Goal: Contribute content: Add original content to the website for others to see

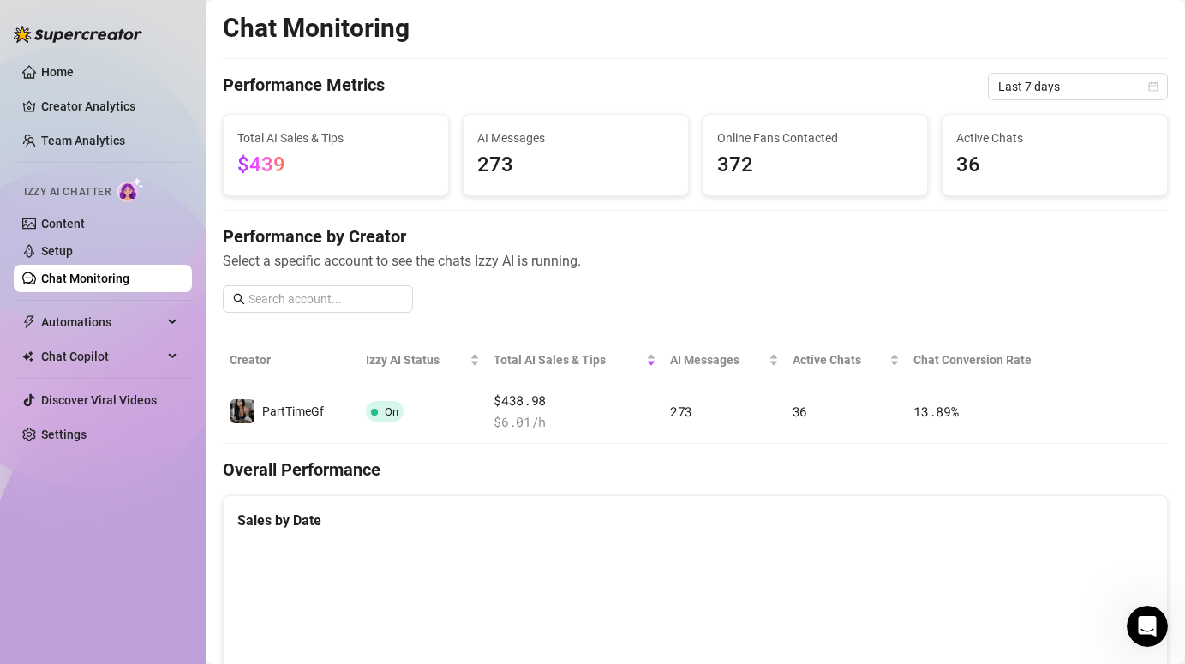
scroll to position [267, 0]
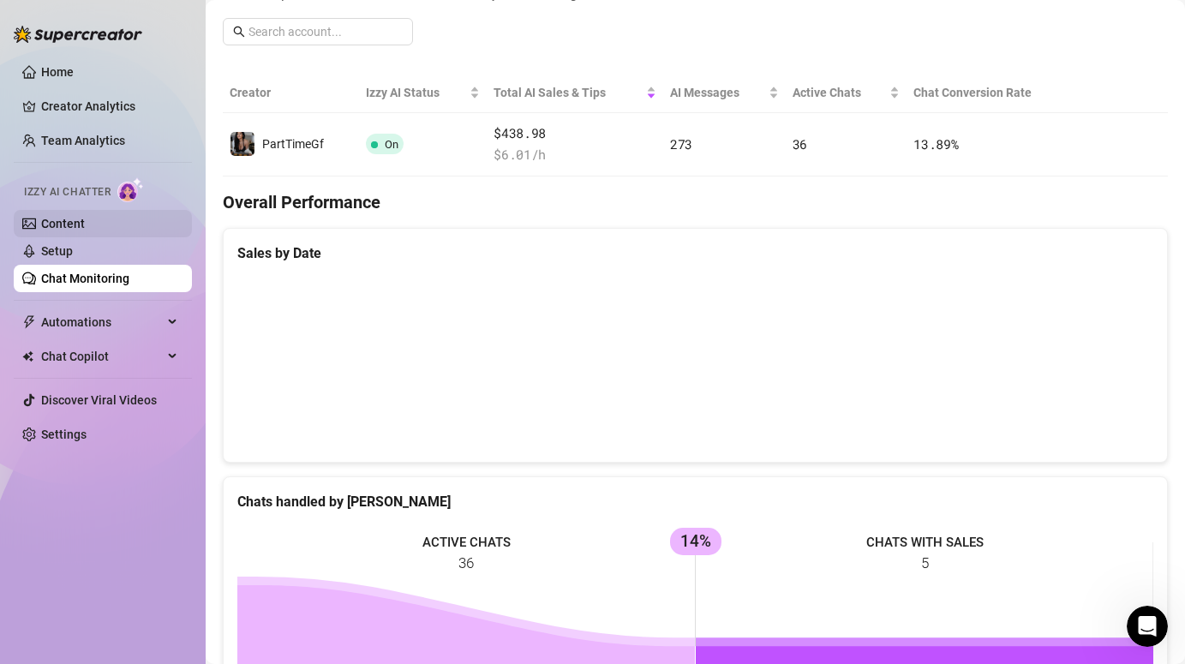
click at [67, 220] on link "Content" at bounding box center [63, 224] width 44 height 14
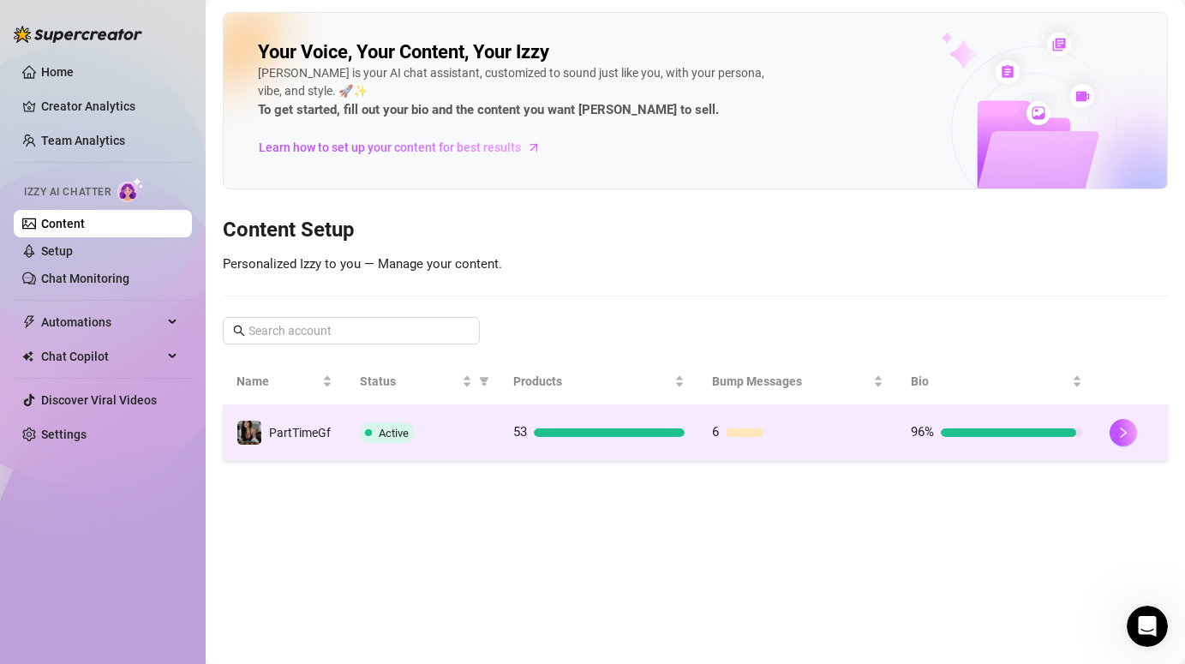
click at [445, 430] on div "Active" at bounding box center [423, 433] width 126 height 21
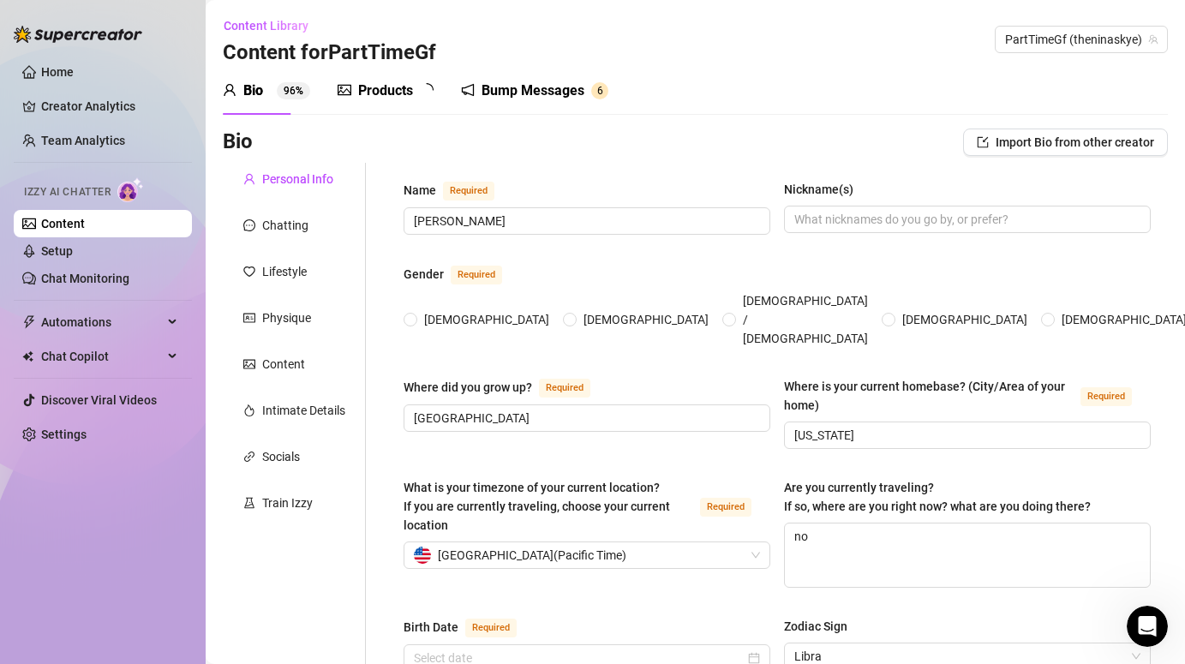
radio input "true"
type input "[DATE]"
click at [551, 98] on div "Bump Messages" at bounding box center [545, 91] width 103 height 21
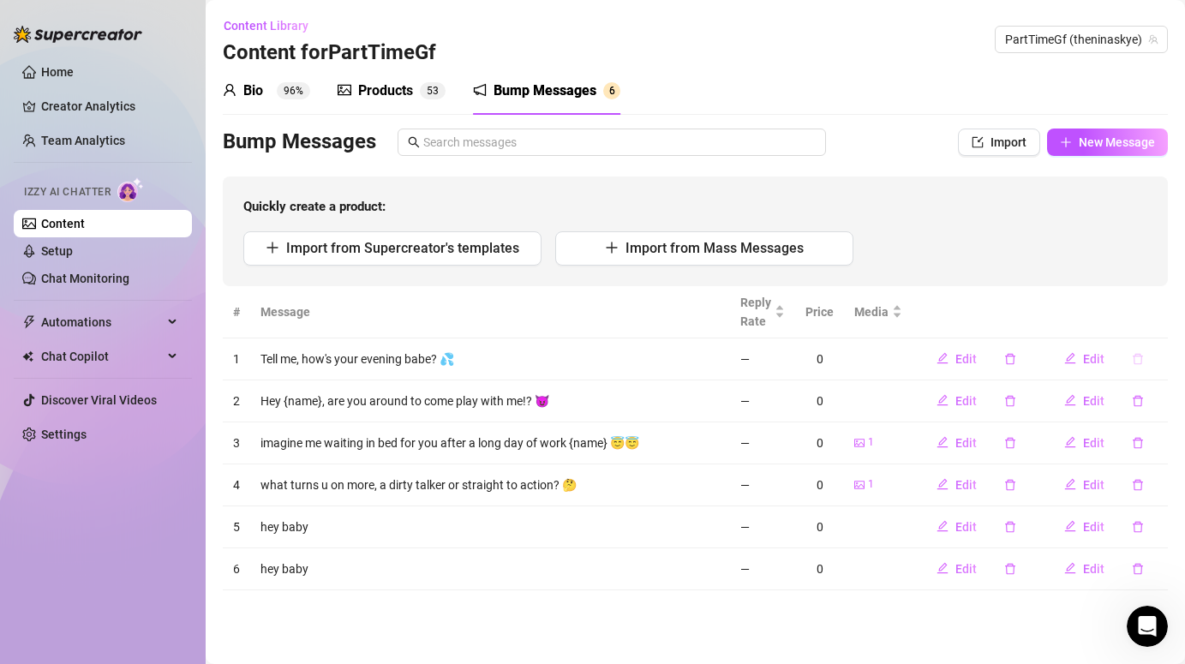
click at [1143, 361] on icon "delete" at bounding box center [1138, 359] width 12 height 12
click at [1167, 315] on span "Yes" at bounding box center [1156, 315] width 21 height 14
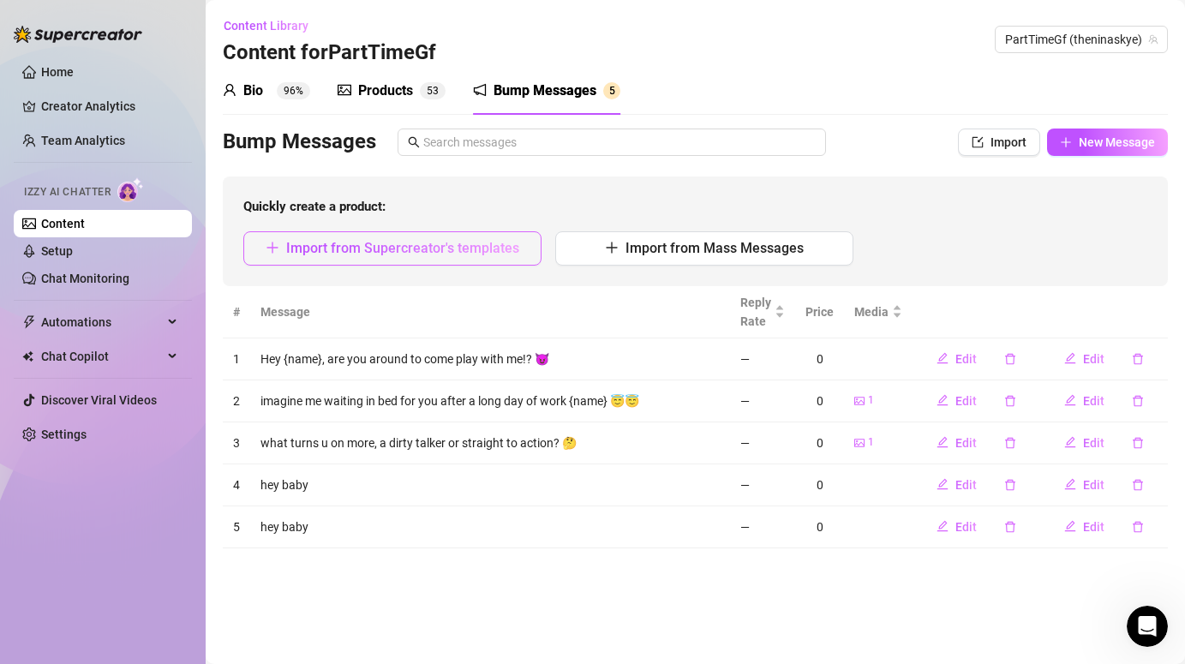
click at [428, 250] on span "Import from Supercreator's templates" at bounding box center [402, 248] width 233 height 16
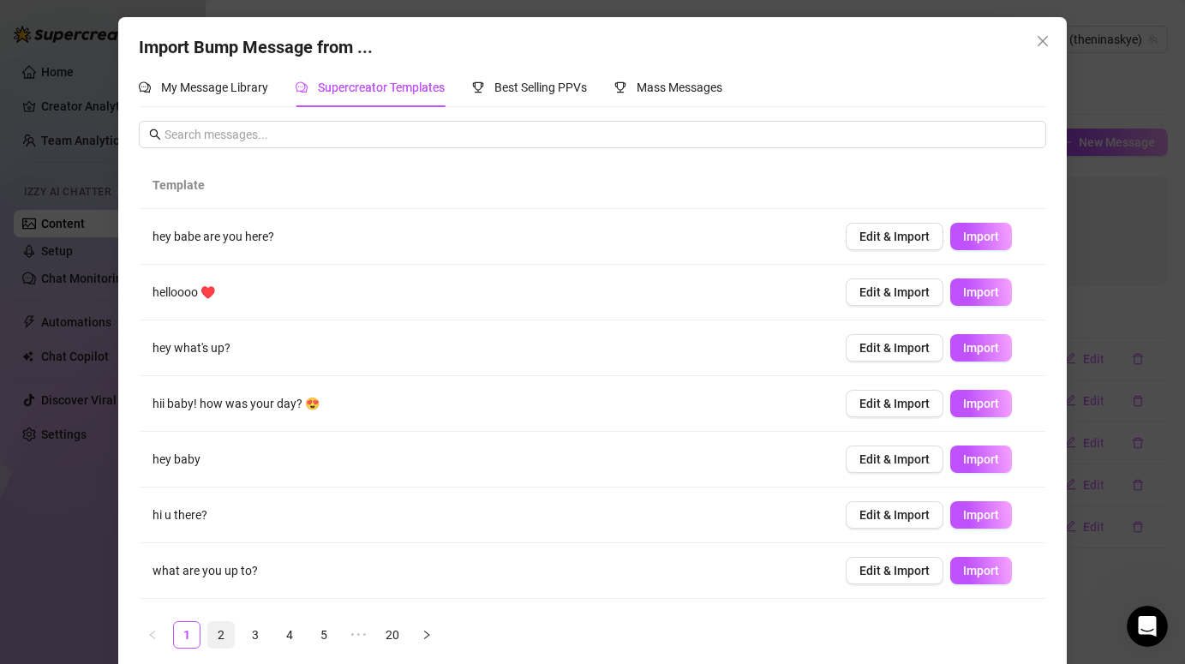
click at [211, 633] on link "2" at bounding box center [221, 635] width 26 height 26
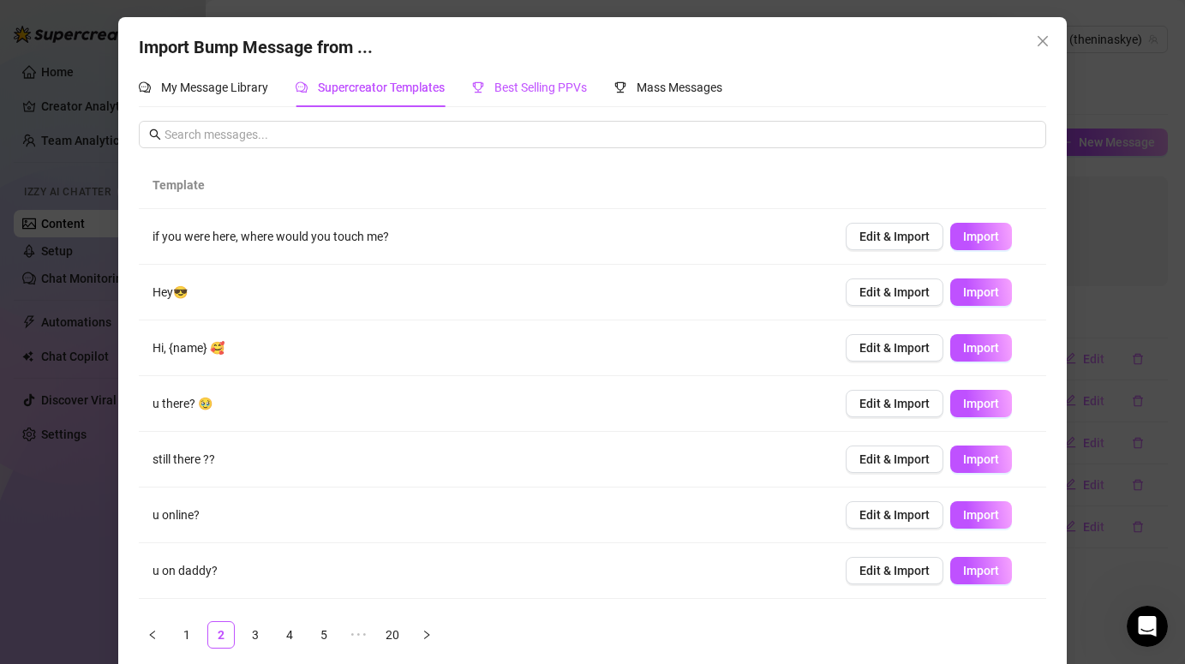
click at [525, 94] on div "Best Selling PPVs" at bounding box center [529, 87] width 115 height 19
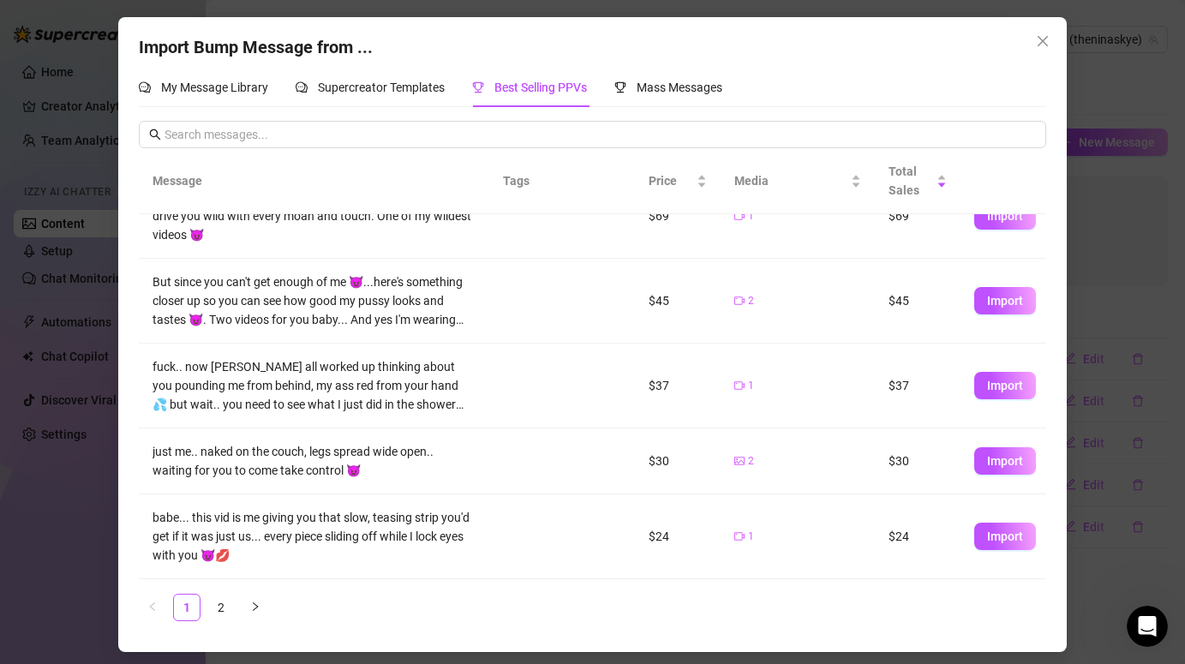
scroll to position [407, 0]
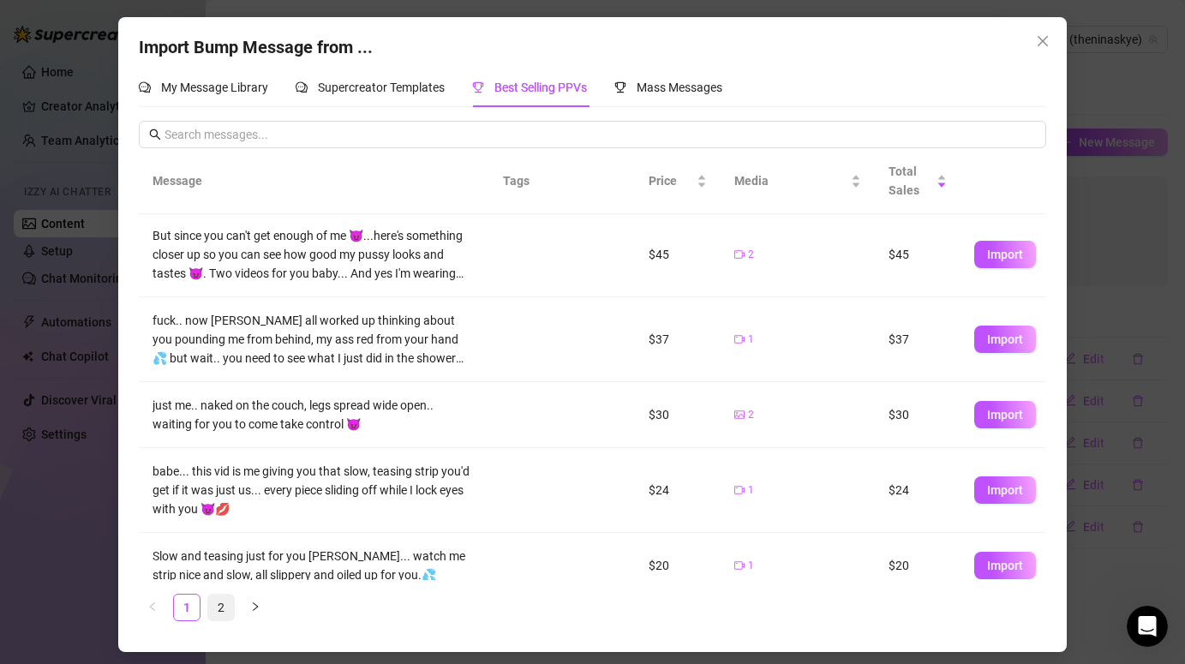
click at [221, 611] on link "2" at bounding box center [221, 608] width 26 height 26
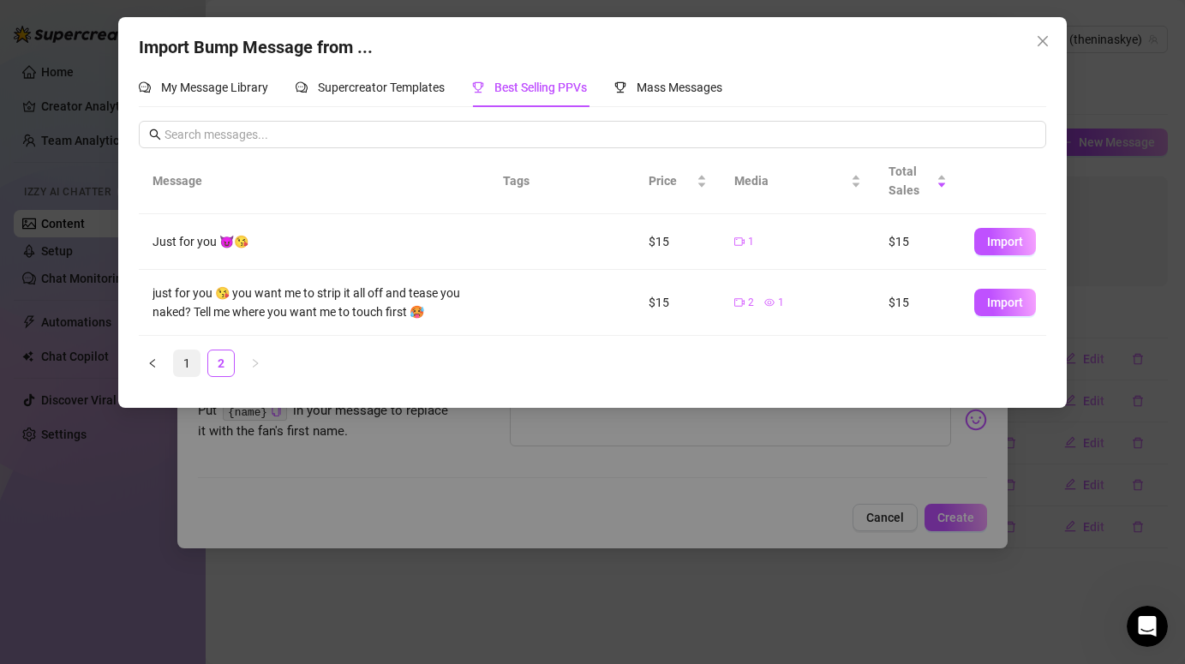
click at [184, 371] on link "1" at bounding box center [187, 364] width 26 height 26
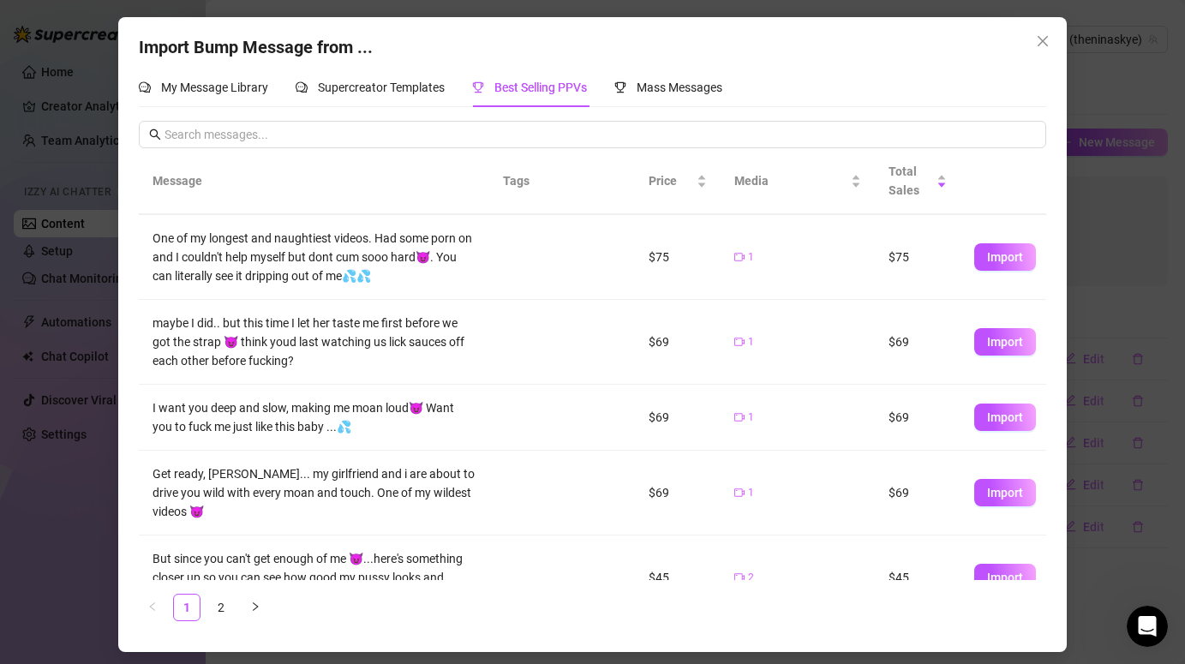
scroll to position [99, 0]
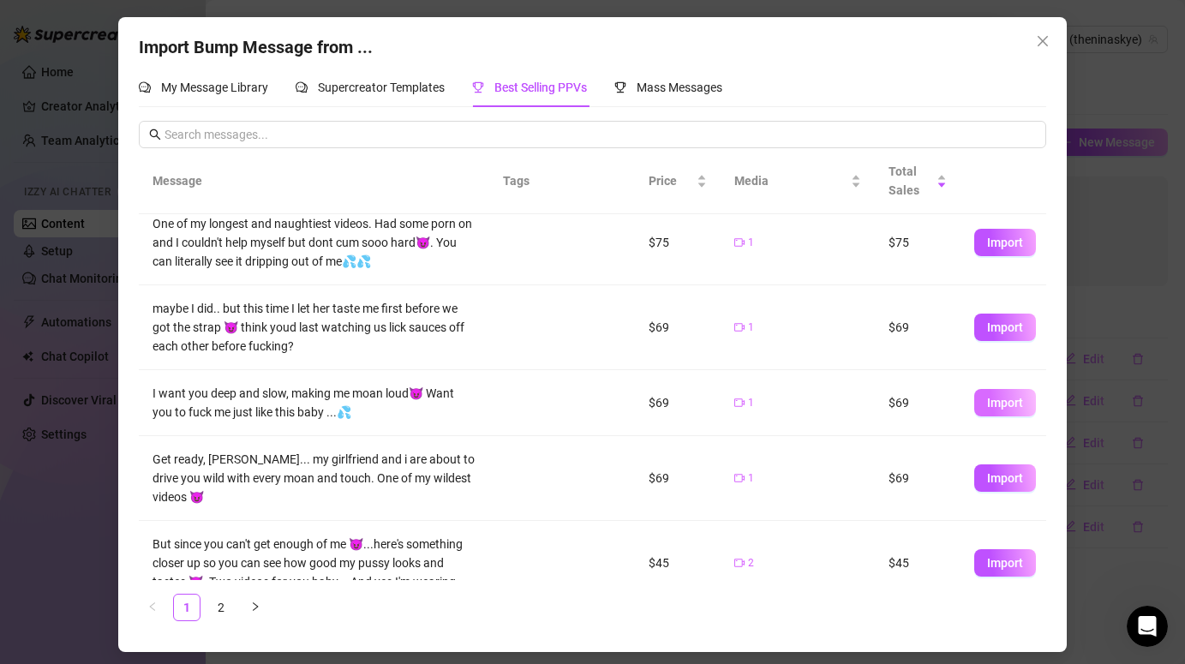
click at [1020, 401] on span "Import" at bounding box center [1005, 403] width 36 height 14
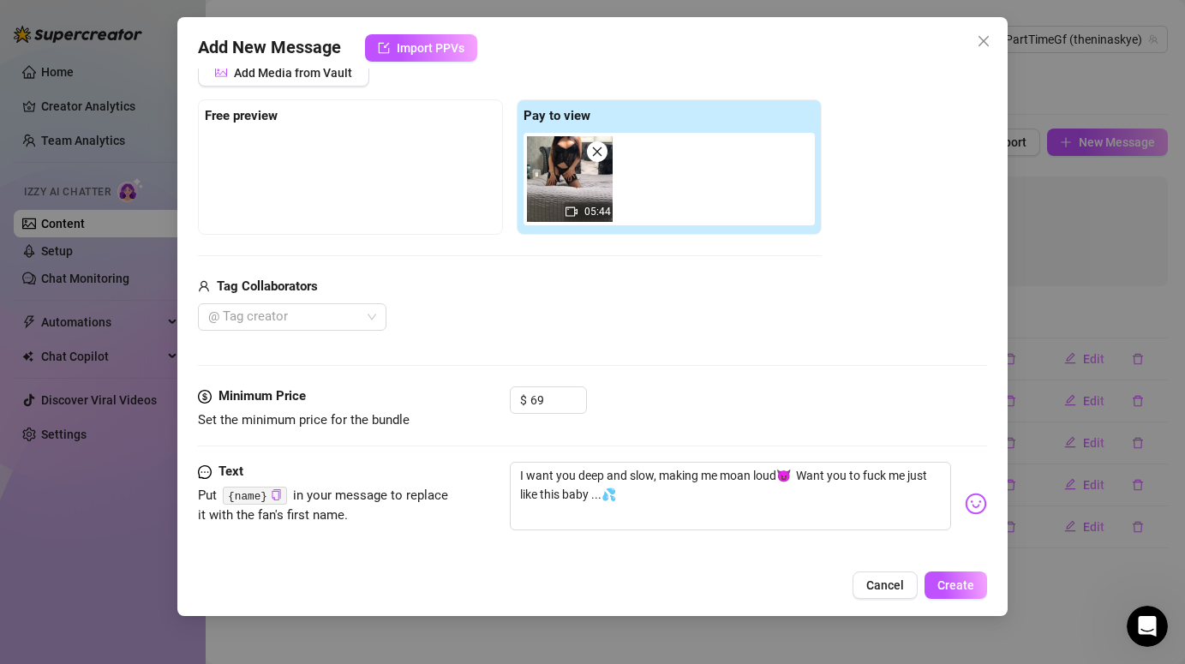
scroll to position [177, 0]
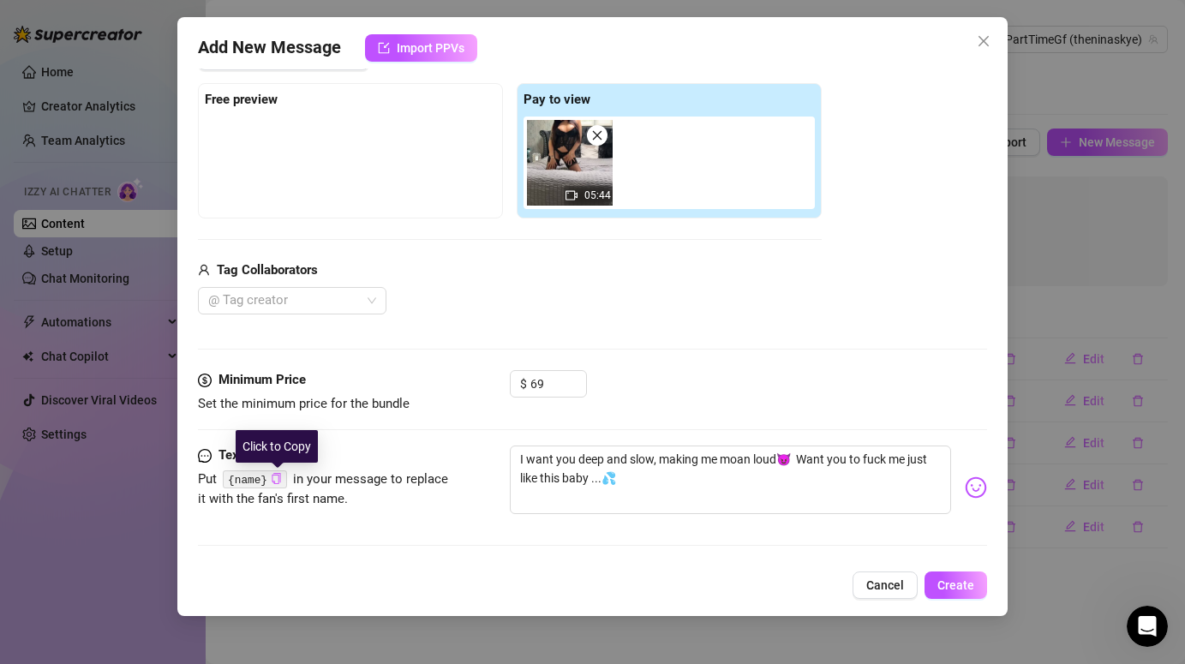
click at [274, 479] on icon "copy" at bounding box center [276, 478] width 11 height 11
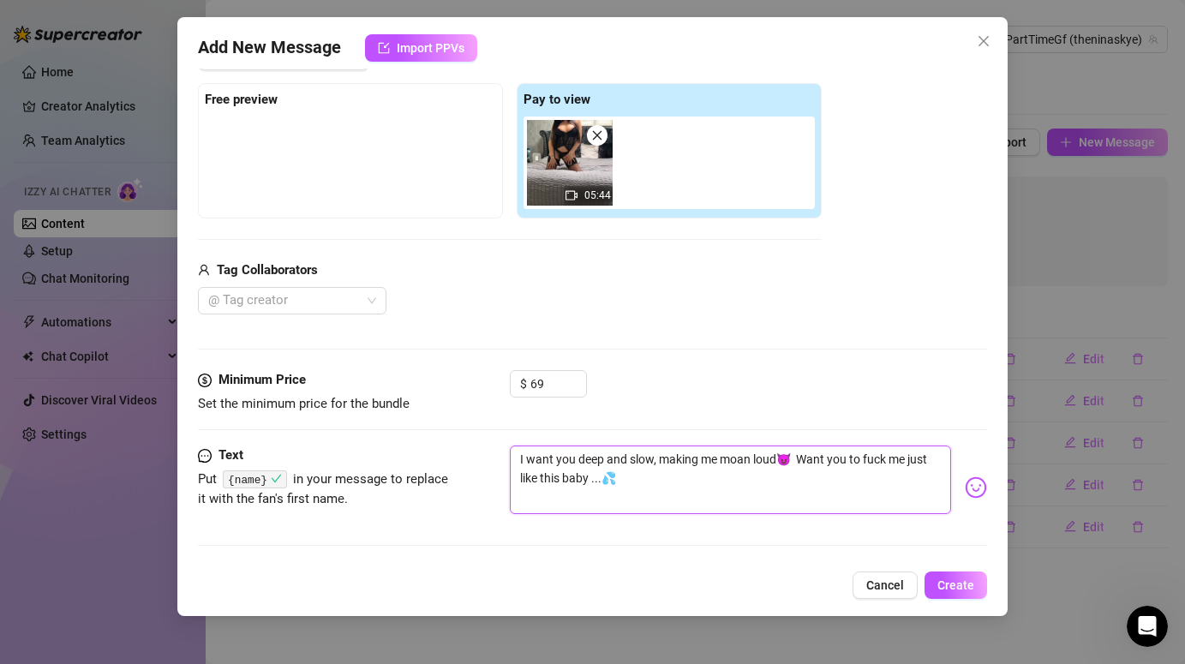
click at [519, 459] on textarea "I want you deep and slow, making me moan loud😈 Want you to fuck me just like th…" at bounding box center [730, 480] width 441 height 69
paste textarea "{name}"
type textarea "{name} want you deep and slow, making me moan loud😈 Want you to fuck me just li…"
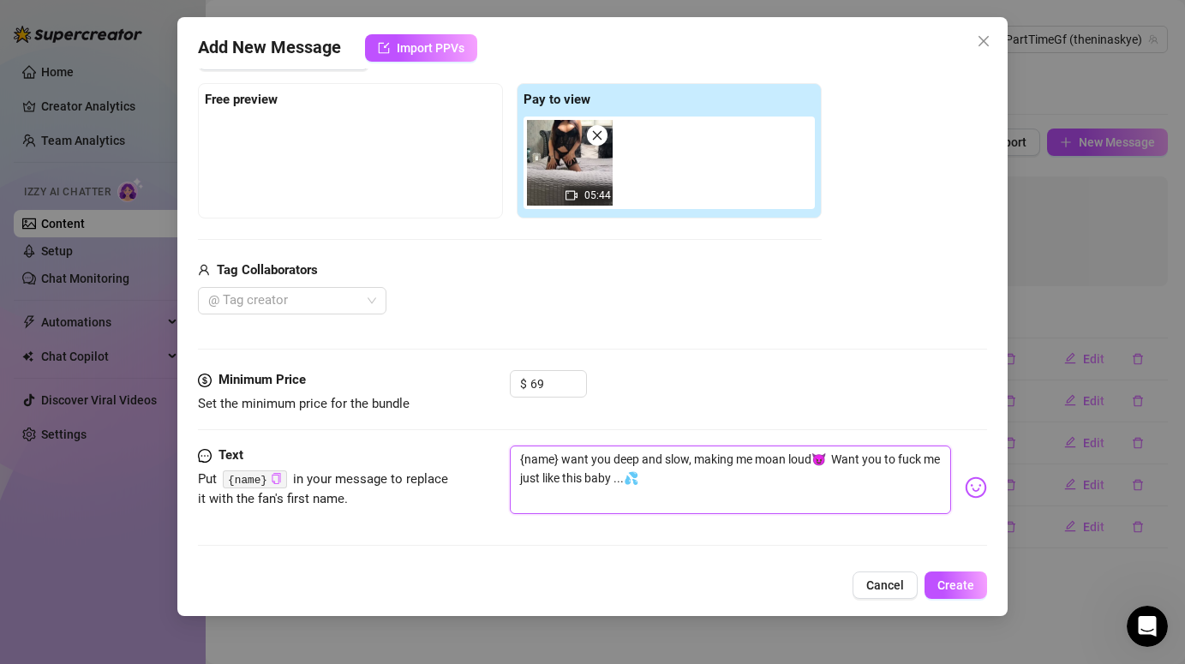
type textarea "{name} want you deep and slow, making me moan loud😈 Want you to fuck me just li…"
type textarea "{name} I want you deep and slow, making me moan loud😈 Want you to fuck me just …"
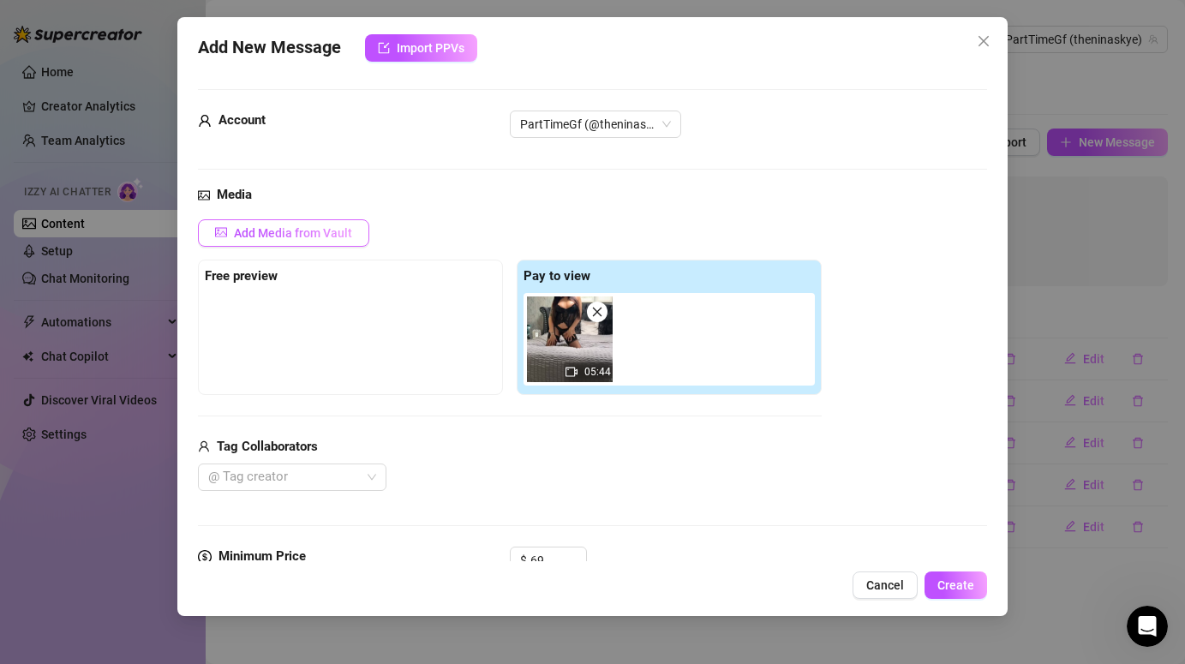
type textarea "{name} I want you deep and slow, making me moan loud😈 Want you to fuck me just …"
click at [314, 227] on span "Add Media from Vault" at bounding box center [293, 233] width 118 height 14
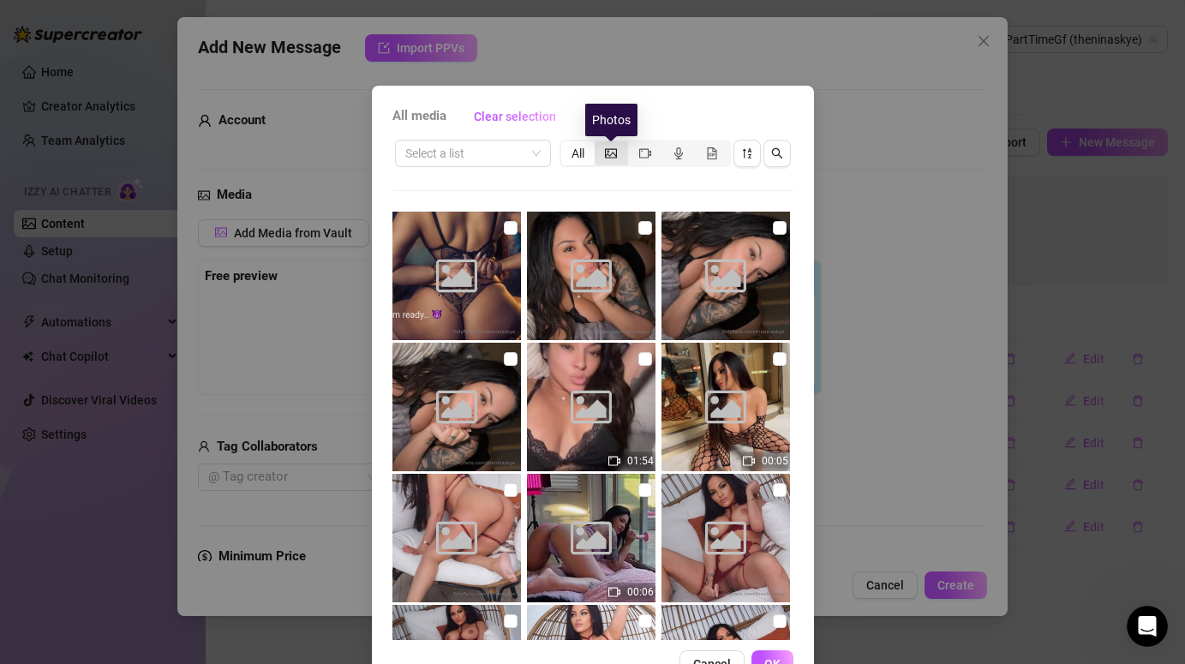
click at [615, 153] on icon "picture" at bounding box center [611, 153] width 12 height 12
click at [599, 144] on input "segmented control" at bounding box center [599, 144] width 0 height 0
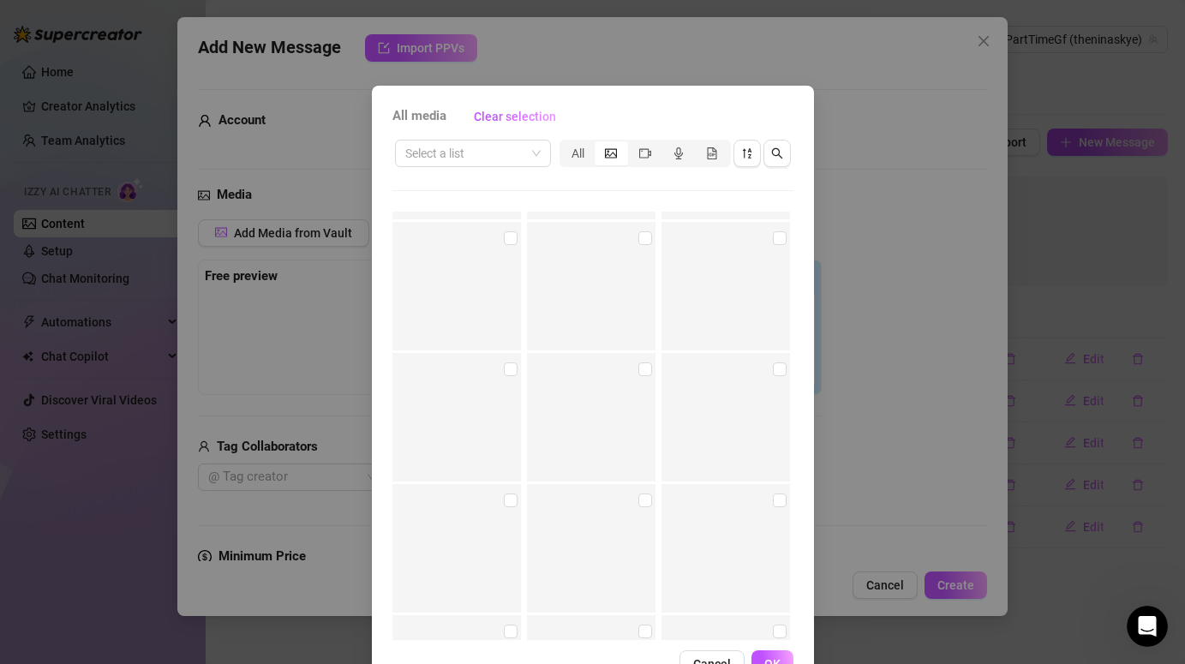
scroll to position [15466, 0]
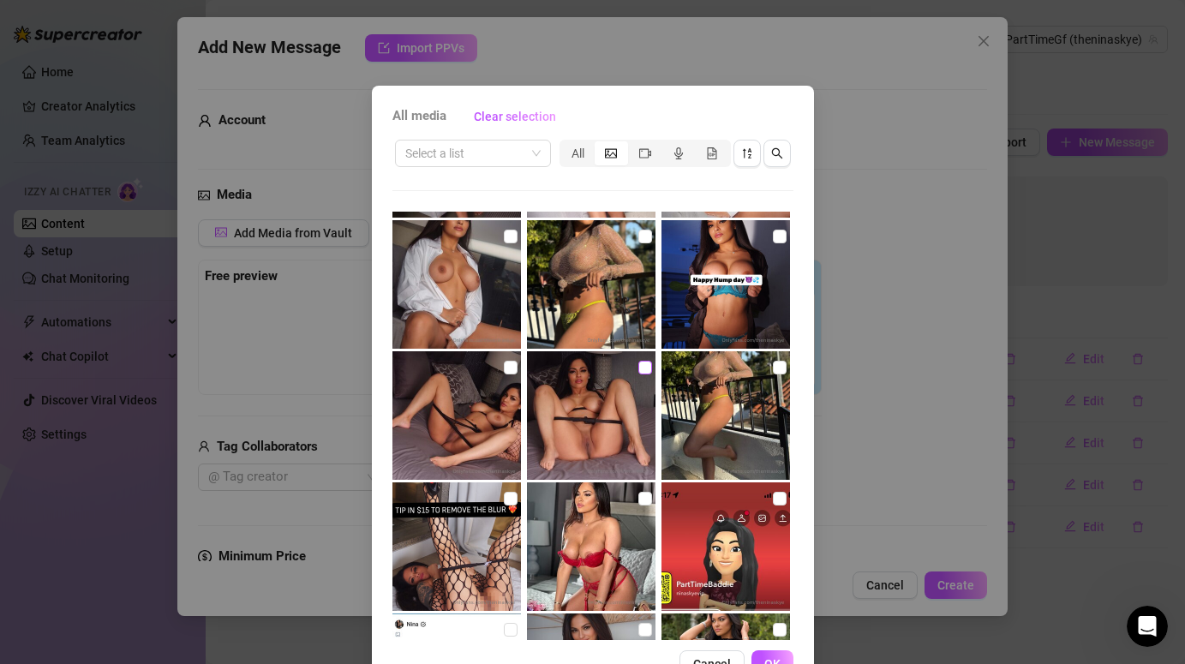
click at [645, 371] on input "checkbox" at bounding box center [646, 368] width 14 height 14
checkbox input "true"
click at [510, 369] on input "checkbox" at bounding box center [511, 368] width 14 height 14
checkbox input "true"
click at [777, 655] on button "OK" at bounding box center [773, 664] width 42 height 27
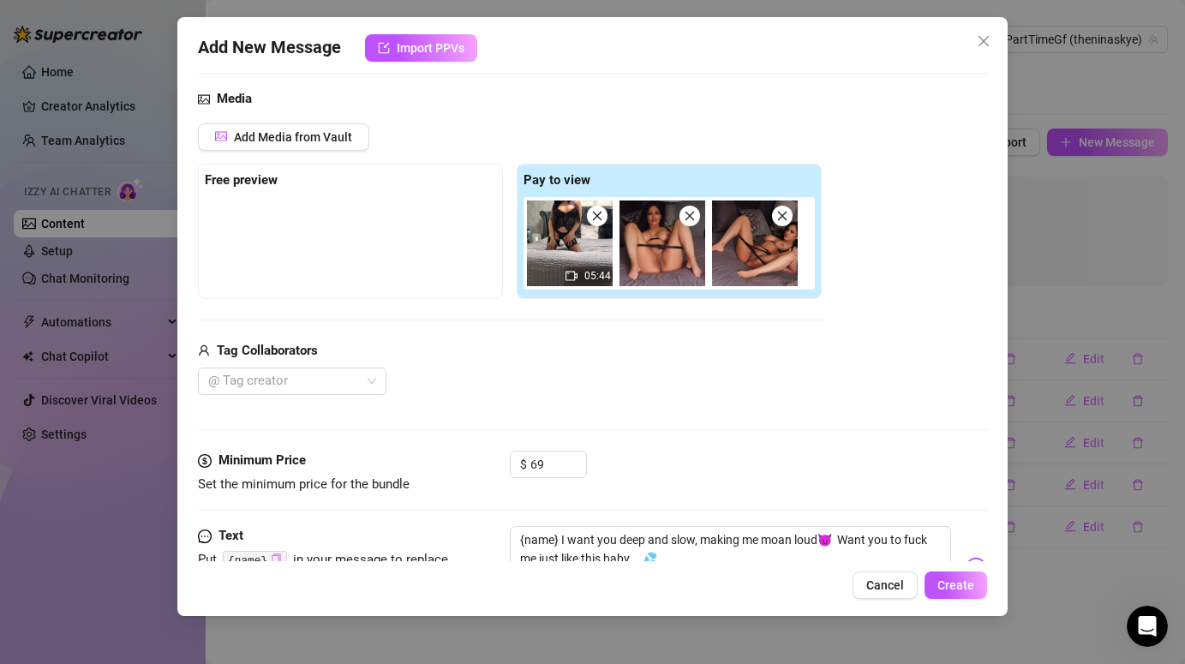
scroll to position [177, 0]
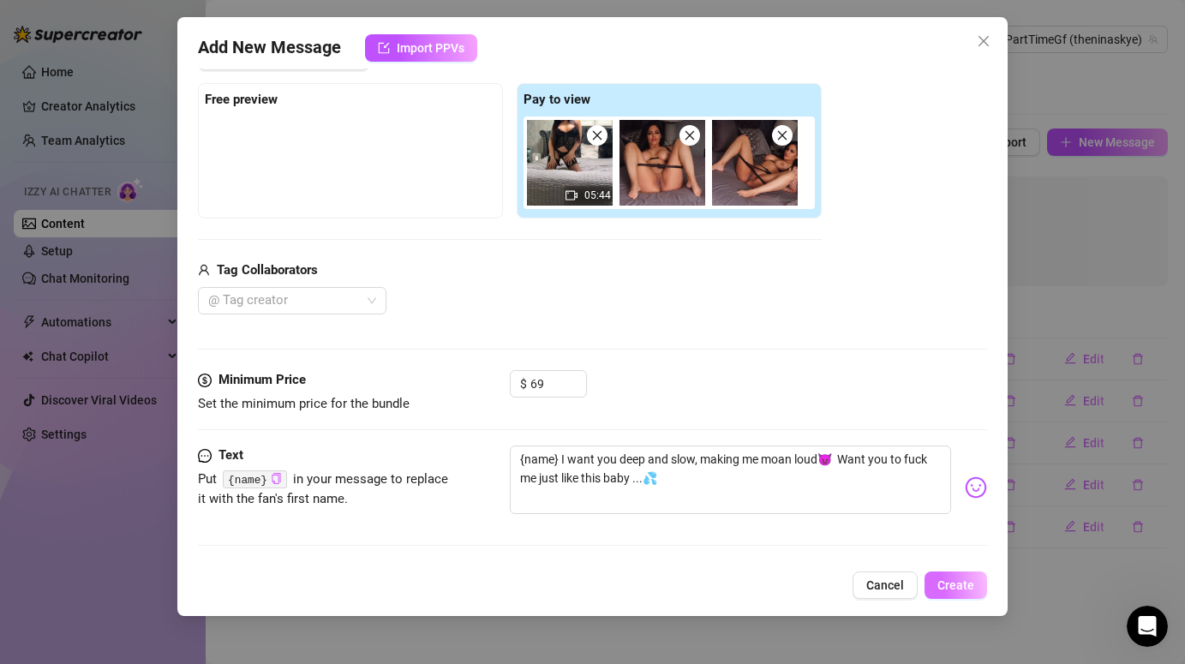
click at [960, 592] on button "Create" at bounding box center [956, 585] width 63 height 27
